Goal: Task Accomplishment & Management: Use online tool/utility

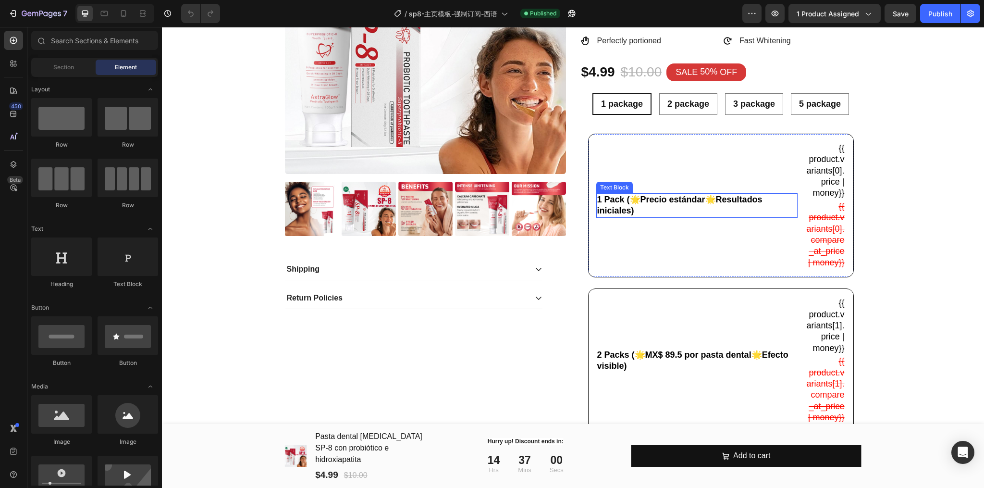
scroll to position [128, 0]
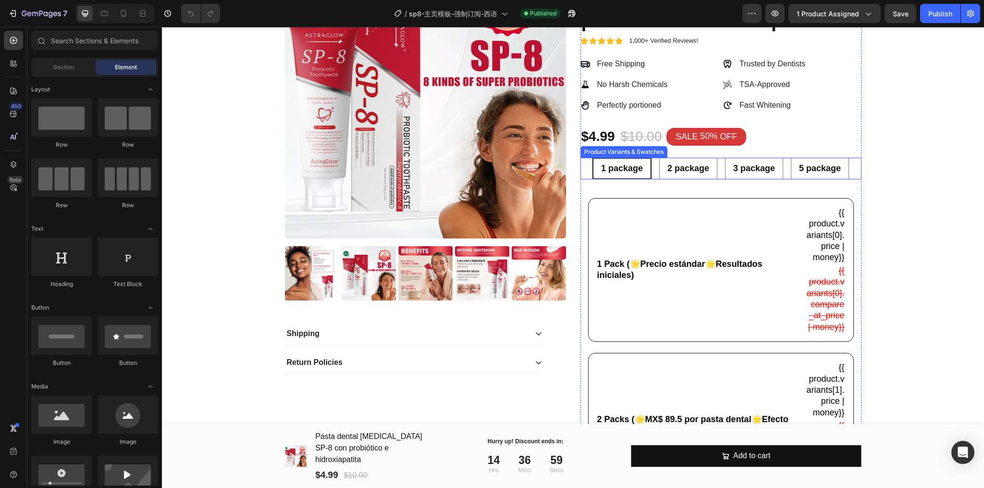
click at [606, 166] on span "1 package" at bounding box center [622, 168] width 42 height 10
click at [621, 158] on input "1 package 1 package 1 package" at bounding box center [621, 157] width 0 height 0
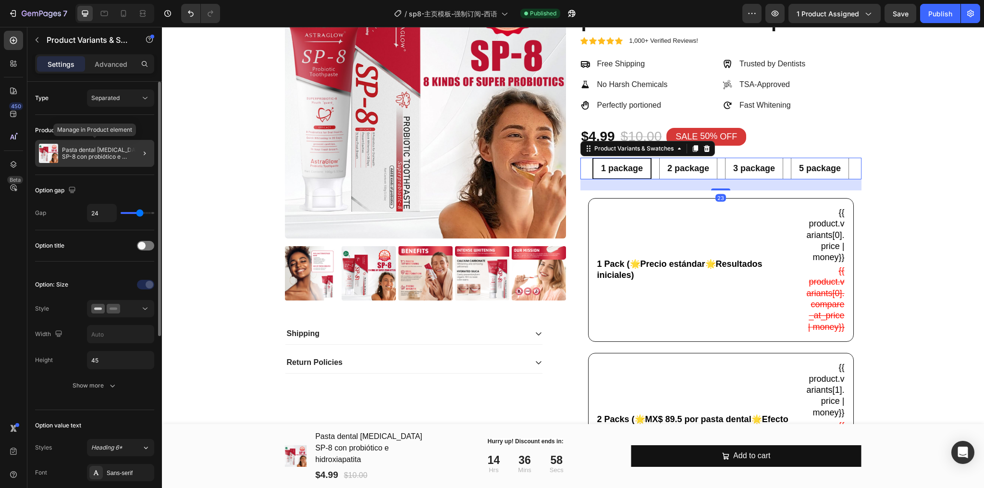
click at [122, 153] on p "Pasta dental [MEDICAL_DATA] SP-8 con probiótico e hidroxiapatita" at bounding box center [106, 152] width 88 height 13
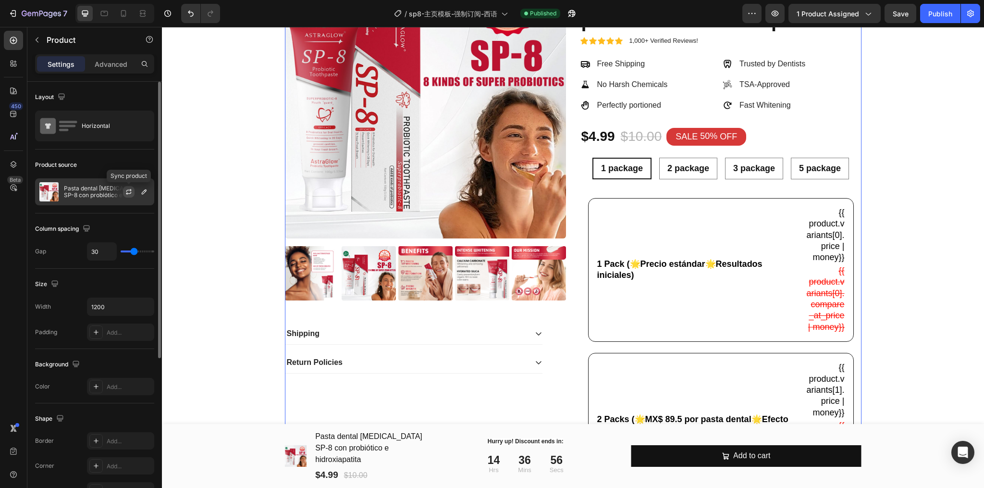
click at [127, 190] on icon "button" at bounding box center [128, 190] width 5 height 3
click at [626, 166] on span "1 package" at bounding box center [622, 168] width 42 height 10
click at [622, 158] on input "1 package 1 package 1 package" at bounding box center [621, 157] width 0 height 0
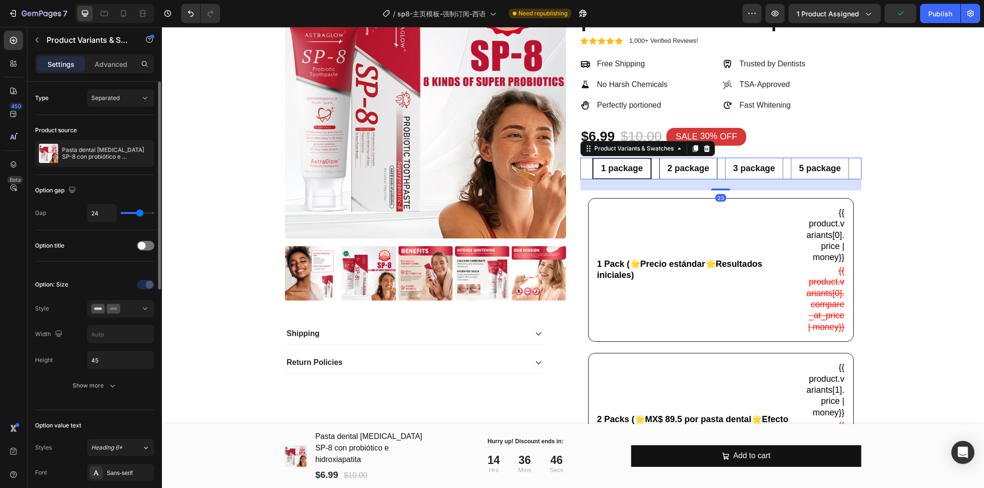
click at [684, 170] on span "2 package" at bounding box center [688, 168] width 42 height 10
click at [687, 158] on input "2 package 2 package 2 package" at bounding box center [687, 157] width 0 height 0
radio input "true"
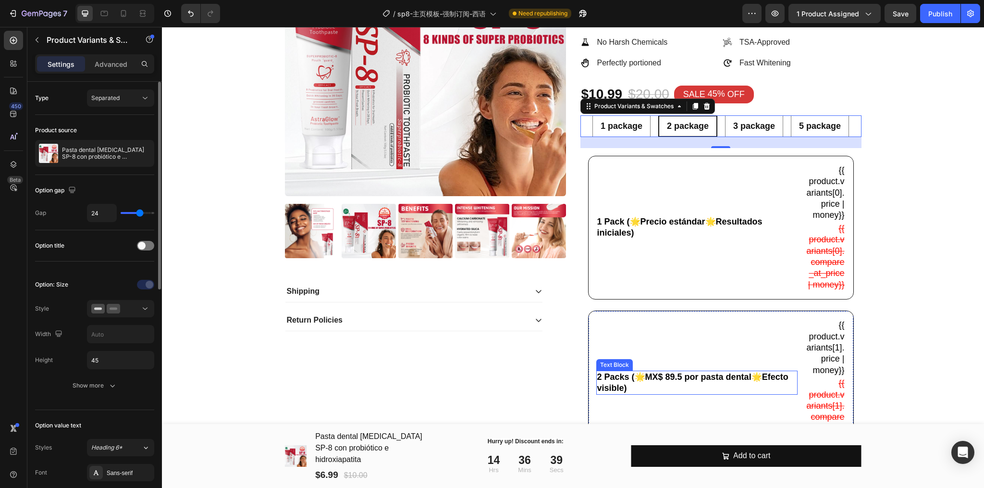
scroll to position [192, 0]
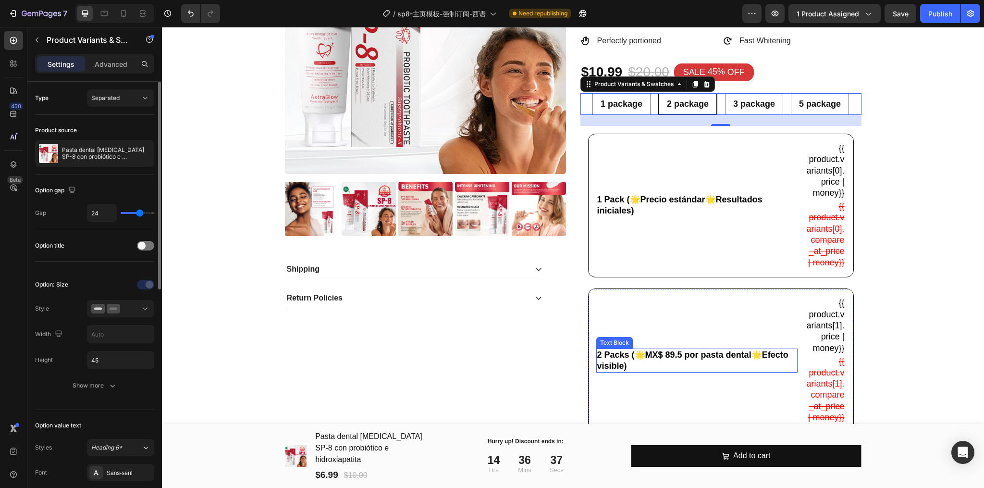
click at [674, 371] on p "2 Packs (🌟MX$ 89.5 por pasta dental🌟Efecto visible)" at bounding box center [696, 360] width 199 height 23
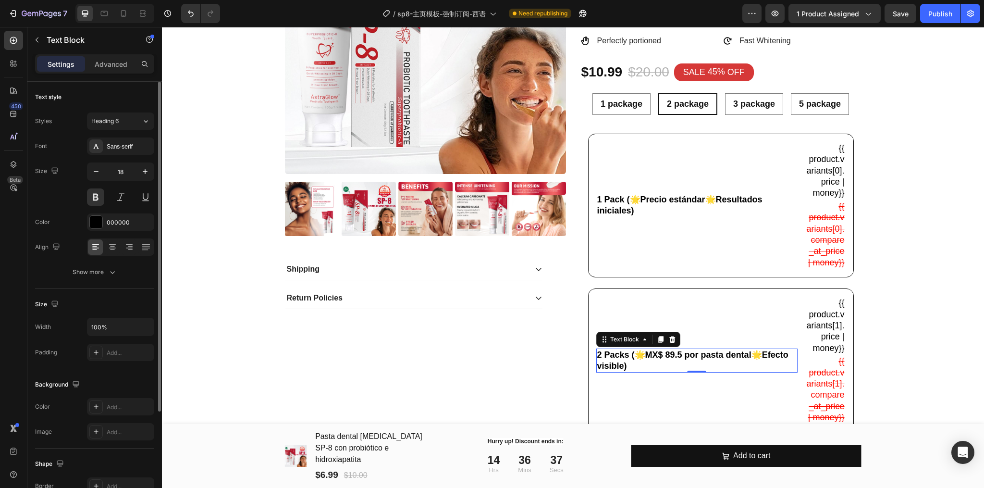
click at [680, 372] on p "2 Packs (🌟MX$ 89.5 por pasta dental🌟Efecto visible)" at bounding box center [696, 360] width 199 height 23
click at [681, 372] on p "2 Packs (🌟MX$ 89.5 por pasta dental🌟Efecto visible)" at bounding box center [696, 360] width 199 height 23
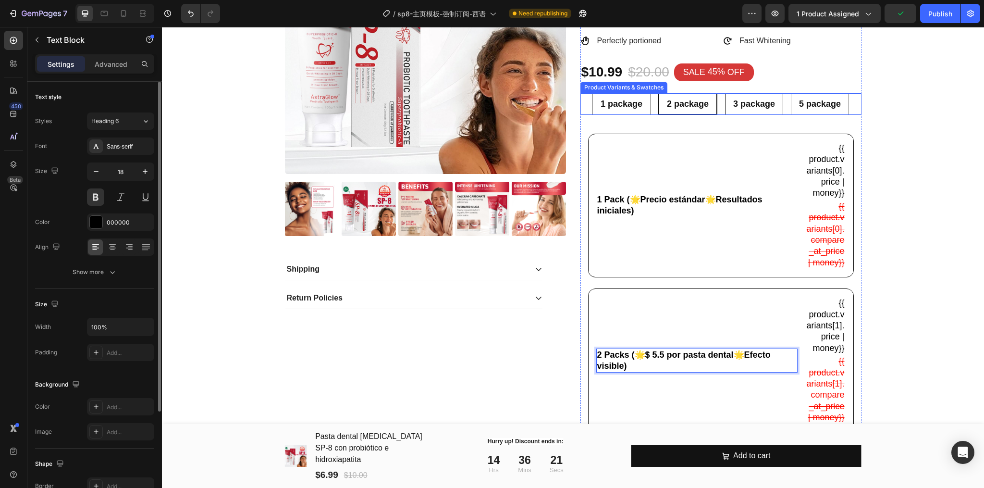
click at [734, 106] on span "3 package" at bounding box center [754, 104] width 42 height 10
click at [754, 93] on input "3 package 3 package 3 package" at bounding box center [754, 93] width 0 height 0
radio input "true"
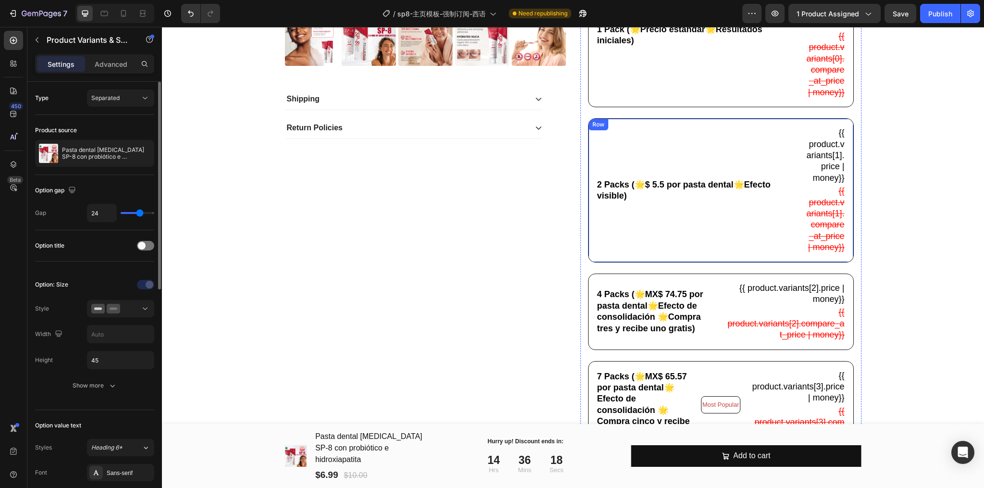
scroll to position [384, 0]
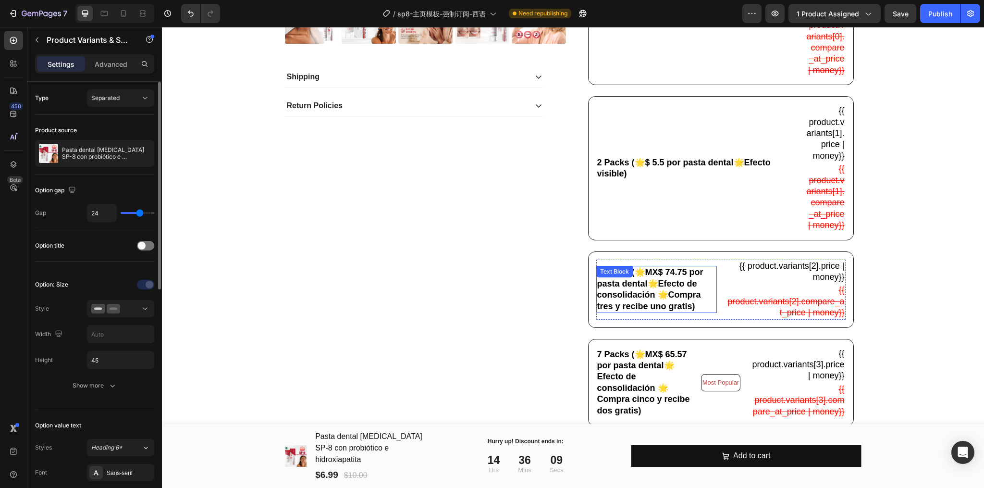
click at [686, 293] on p "4 Packs (🌟MX$ 74.75 por pasta dental🌟Efecto de consolidación 🌟Compra tres y rec…" at bounding box center [656, 289] width 119 height 45
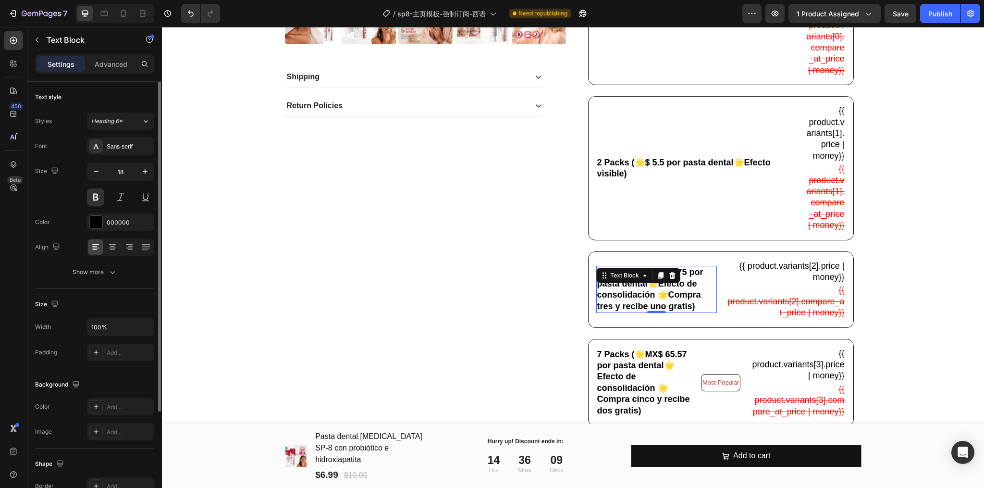
click at [687, 294] on p "4 Packs (🌟MX$ 74.75 por pasta dental🌟Efecto de consolidación 🌟Compra tres y rec…" at bounding box center [656, 289] width 119 height 45
click at [657, 299] on p "4 Packs (🌟MX$ 3.5 por pasta dental🌟Efecto de consolidación 🌟Compra tres y recib…" at bounding box center [656, 289] width 119 height 45
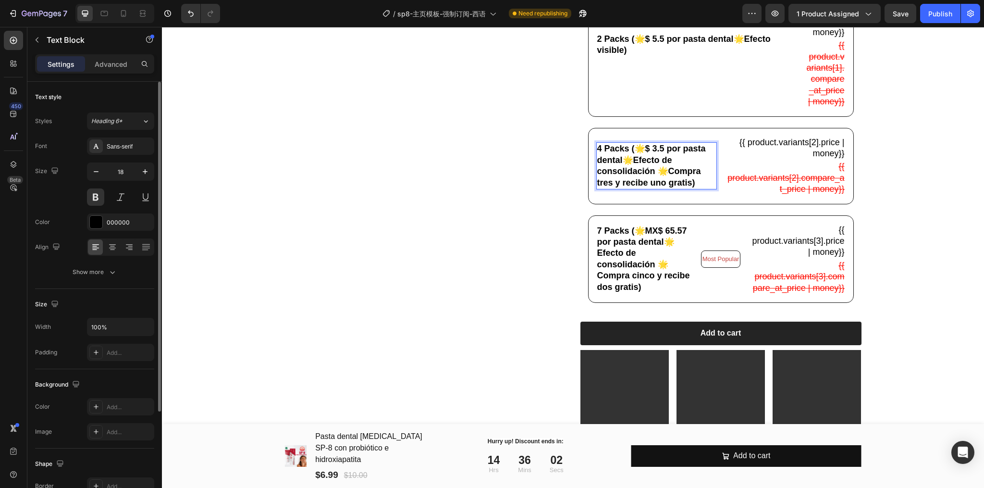
scroll to position [512, 0]
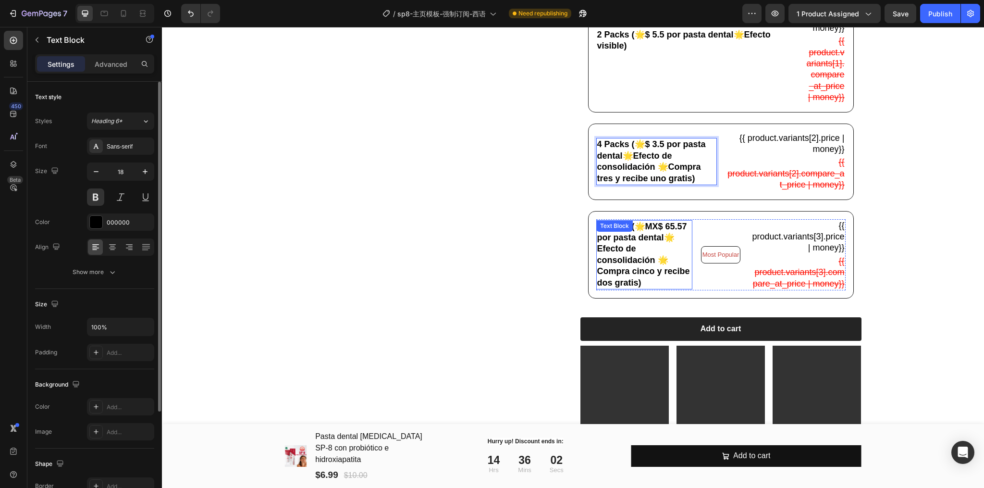
click at [639, 288] on p "7 Packs (🌟MX$ 65.57 por pasta dental🌟Efecto de consolidación 🌟Compra cinco y re…" at bounding box center [644, 254] width 94 height 67
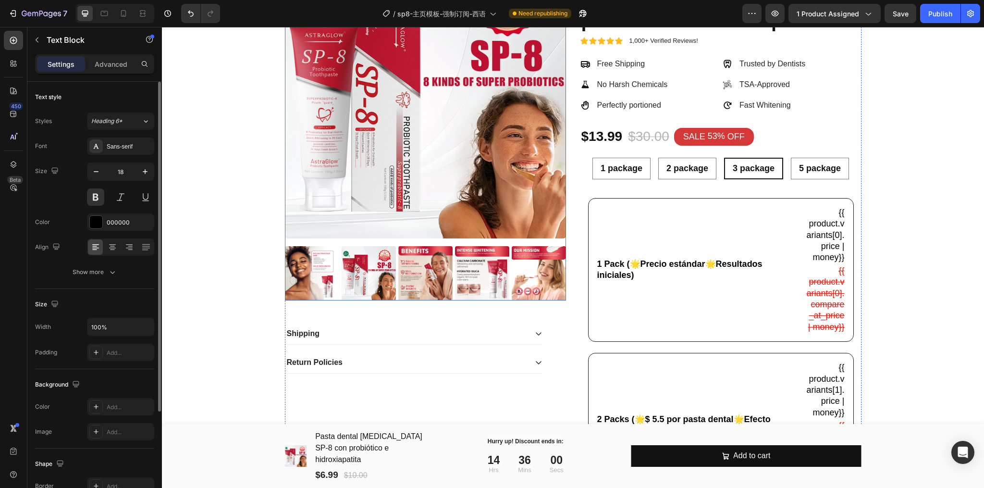
scroll to position [0, 0]
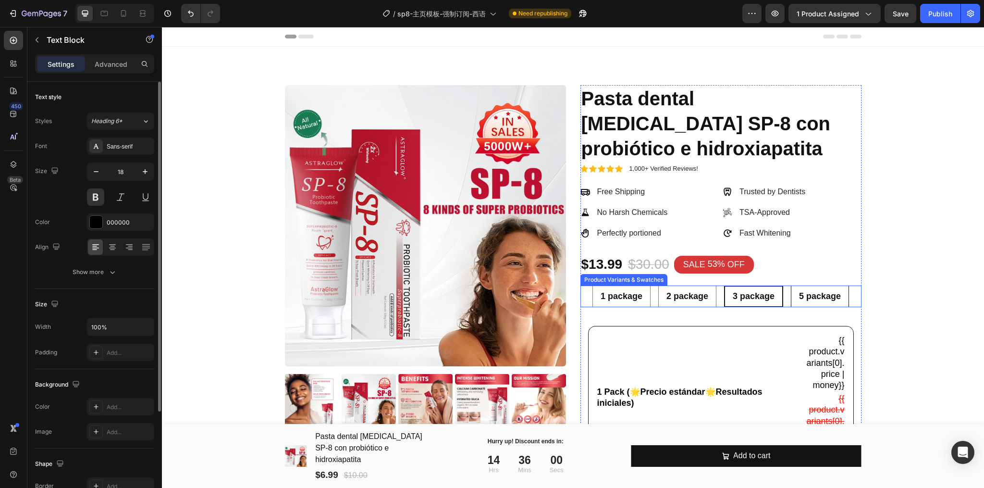
click at [816, 296] on span "5 package" at bounding box center [820, 296] width 42 height 10
click at [819, 285] on input "5 package 5 package 5 package" at bounding box center [819, 285] width 0 height 0
radio input "true"
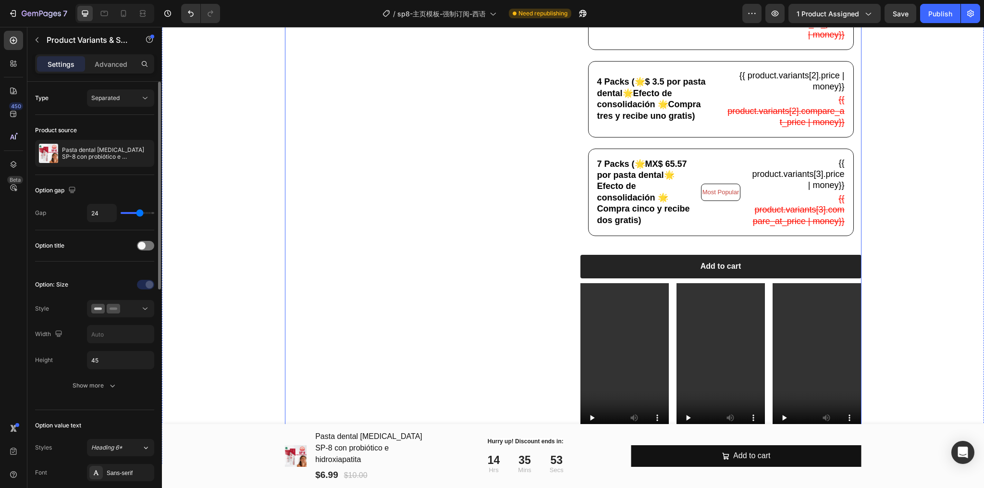
scroll to position [576, 0]
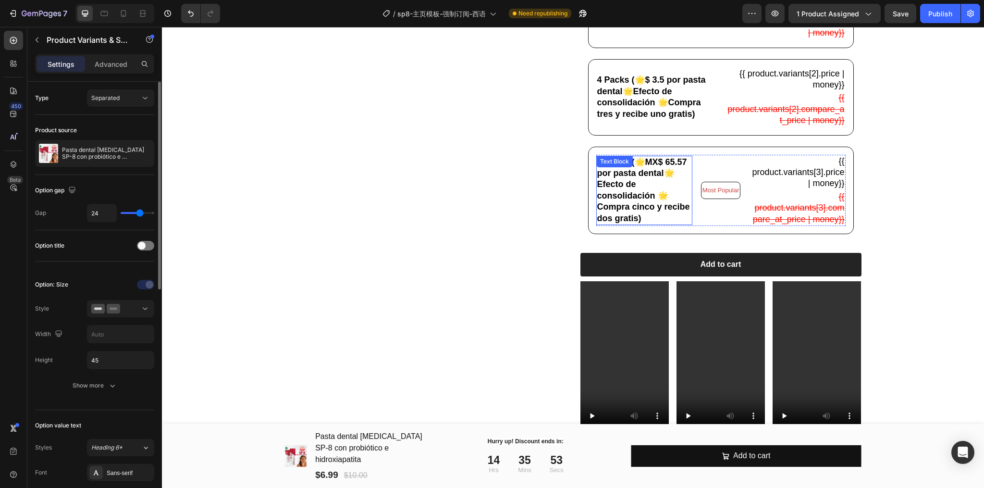
click at [632, 193] on div "7 Packs (🌟MX$ 65.57 por pasta dental🌟Efecto de consolidación 🌟Compra cinco y re…" at bounding box center [644, 190] width 96 height 69
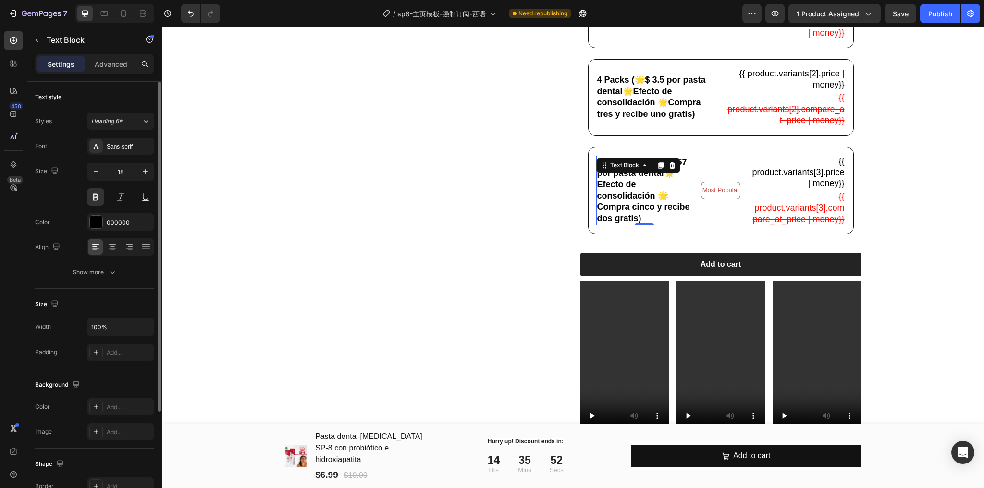
click at [620, 218] on p "7 Packs (🌟MX$ 65.57 por pasta dental🌟Efecto de consolidación 🌟Compra cinco y re…" at bounding box center [644, 190] width 94 height 67
click at [614, 200] on p "7 Packs (🌟MX$ 65.57 por pasta dental🌟Efecto de consolidación 🌟Compra cinco y re…" at bounding box center [644, 190] width 94 height 67
click at [658, 194] on p "7 Packs (🌟MX$ 2.7 por pasta dental🌟Efecto de consolidación 🌟Compra cinco y reci…" at bounding box center [644, 190] width 94 height 67
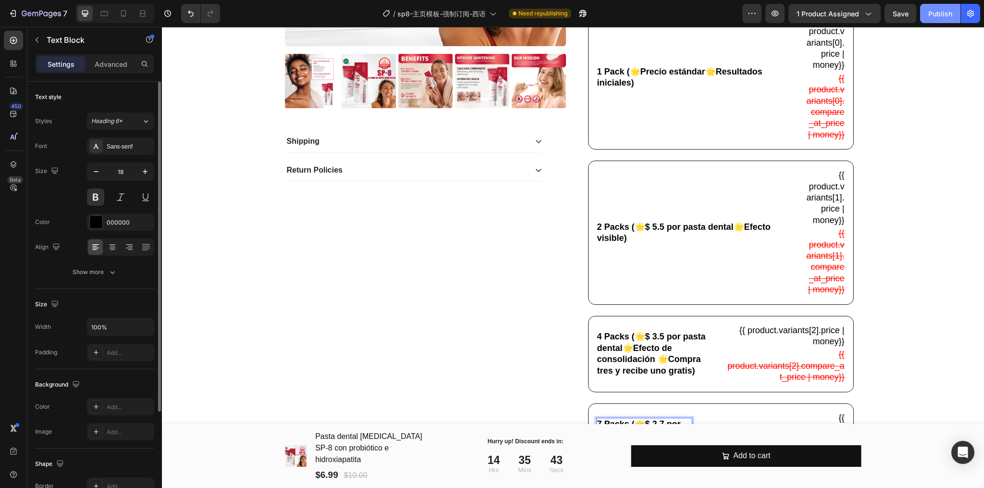
click at [953, 15] on button "Publish" at bounding box center [940, 13] width 40 height 19
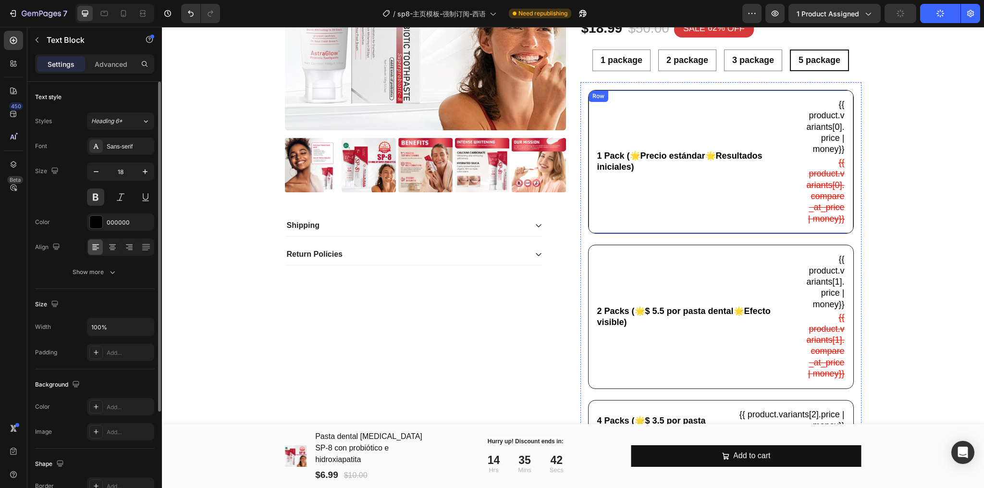
scroll to position [128, 0]
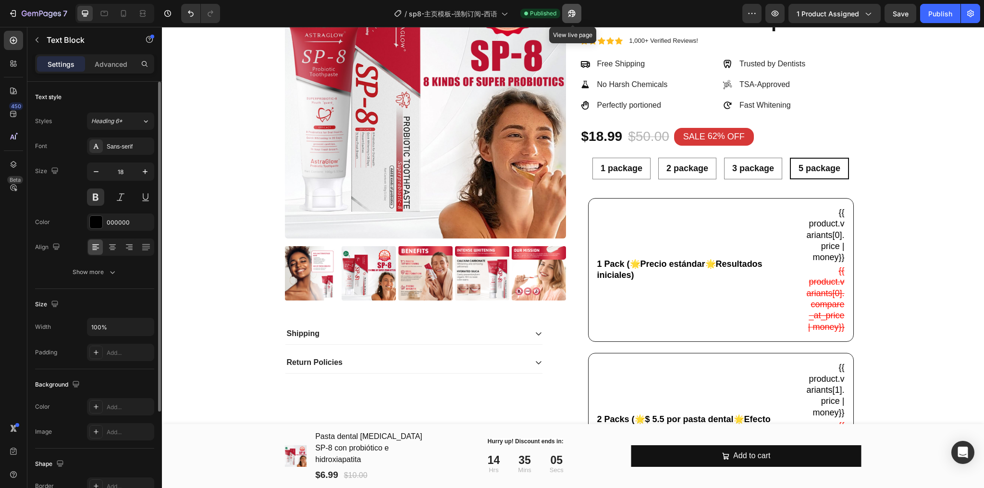
click at [567, 16] on icon "button" at bounding box center [572, 14] width 10 height 10
